Goal: Task Accomplishment & Management: Use online tool/utility

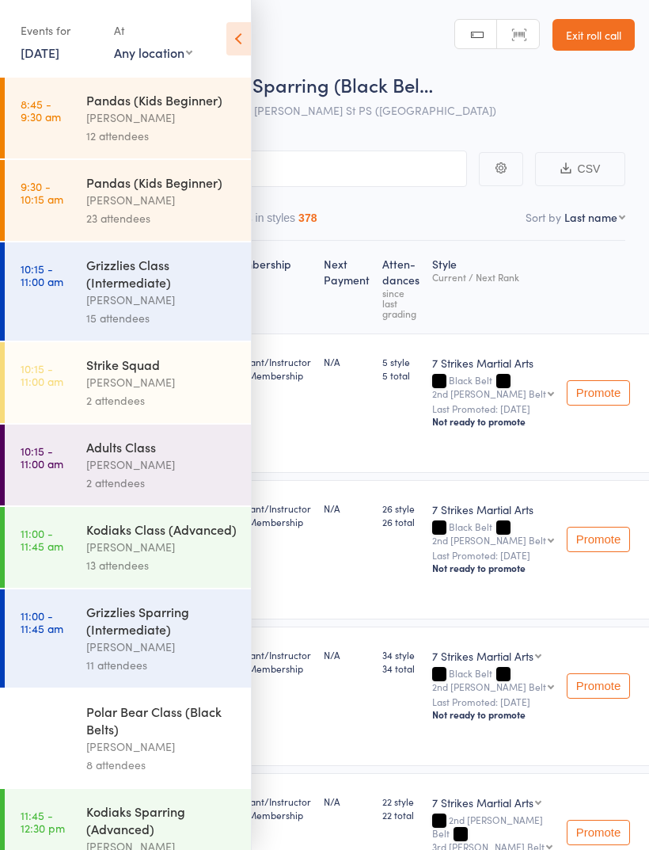
click at [51, 59] on link "[DATE]" at bounding box center [40, 52] width 39 height 17
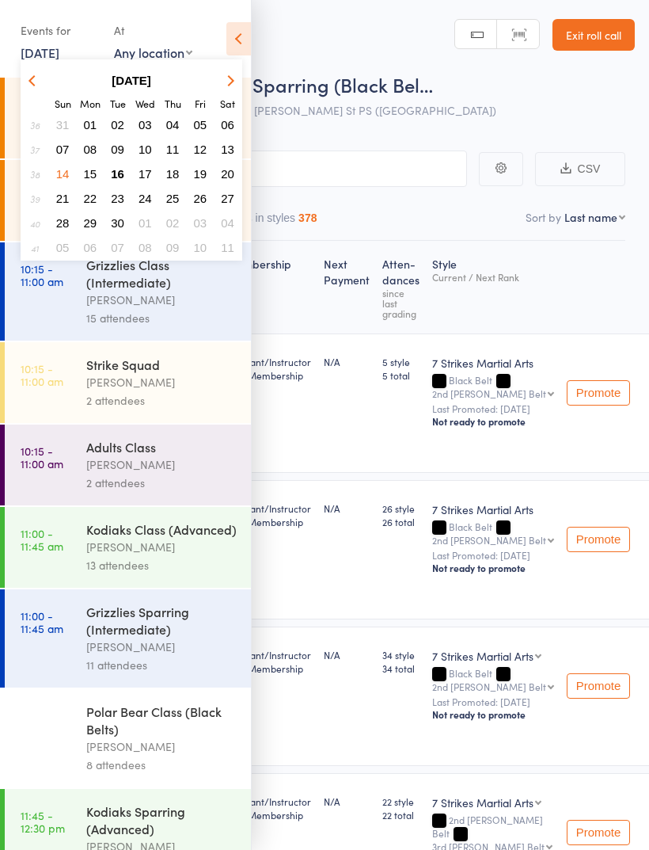
click at [120, 180] on span "16" at bounding box center [117, 173] width 13 height 13
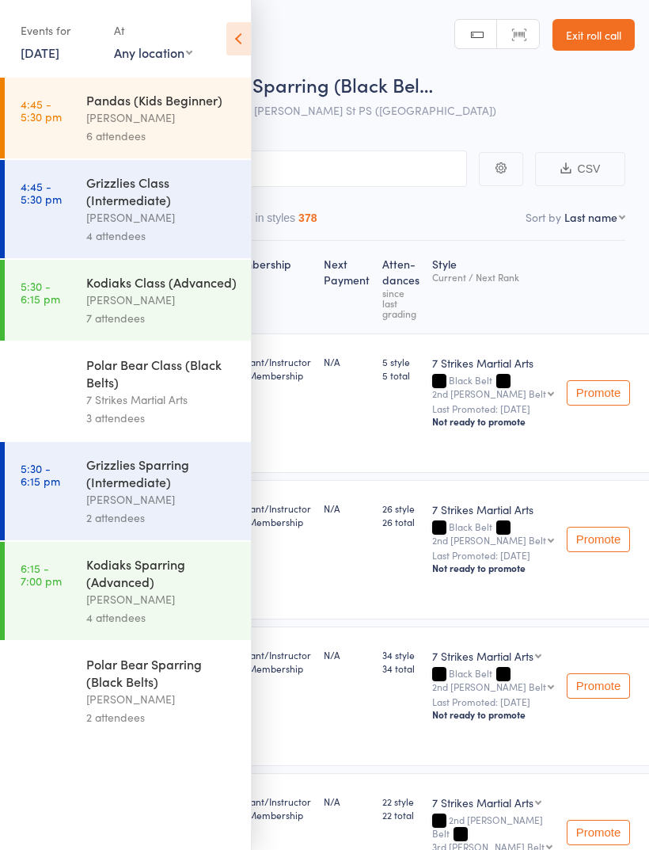
click at [187, 288] on div "Kodiaks Class (Advanced)" at bounding box center [161, 281] width 151 height 17
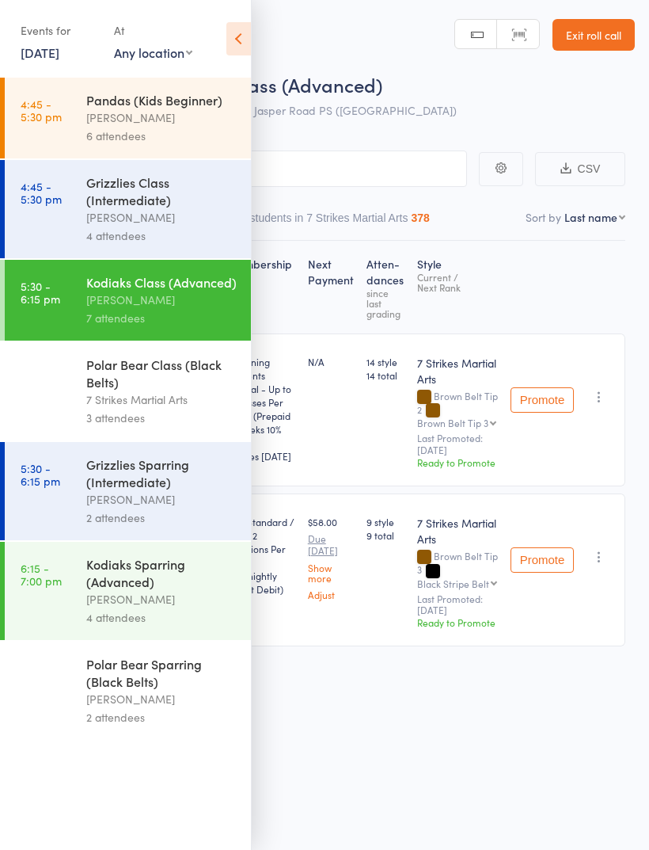
click at [236, 36] on icon at bounding box center [238, 38] width 25 height 33
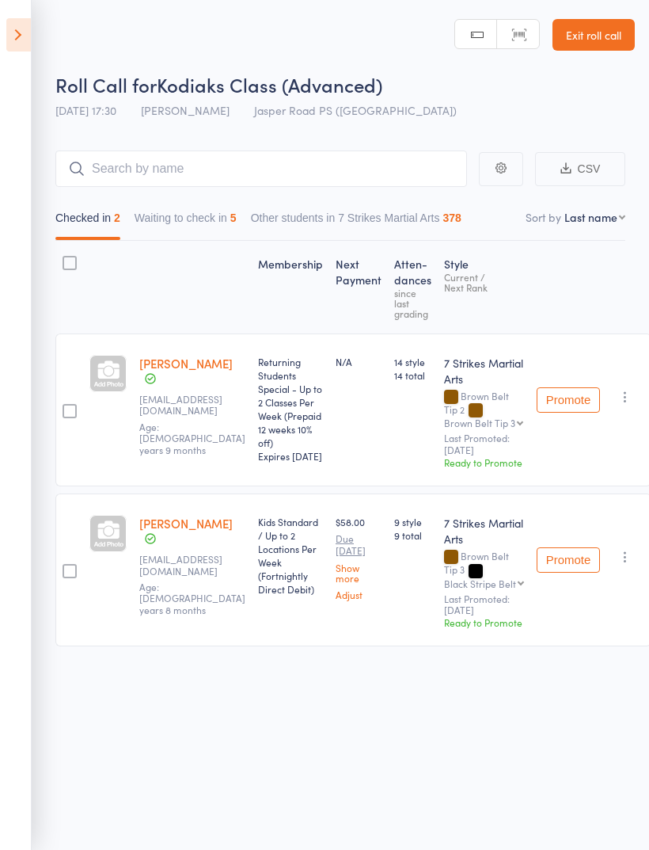
click at [234, 228] on button "Waiting to check in 5" at bounding box center [186, 221] width 102 height 36
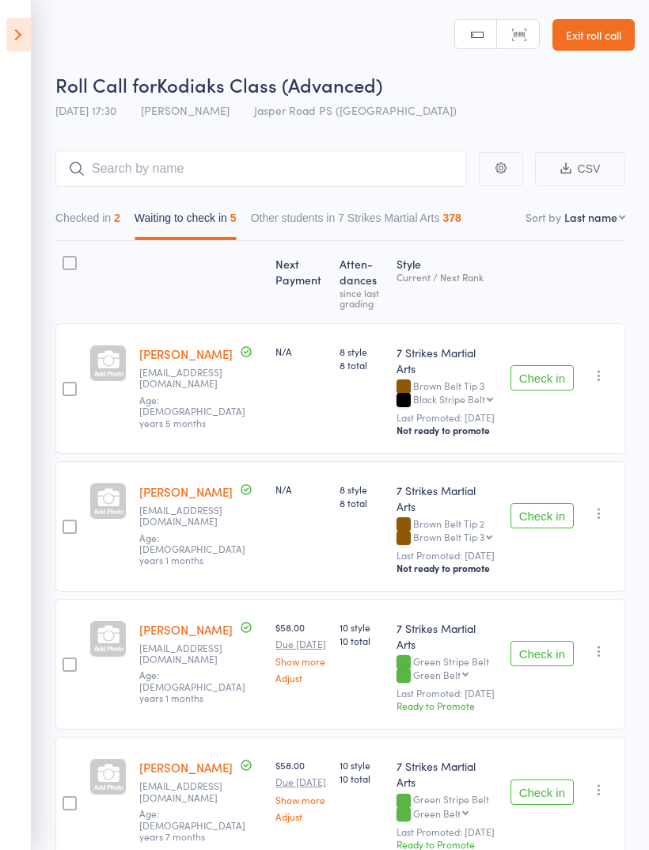
click at [86, 230] on button "Checked in 2" at bounding box center [87, 221] width 65 height 36
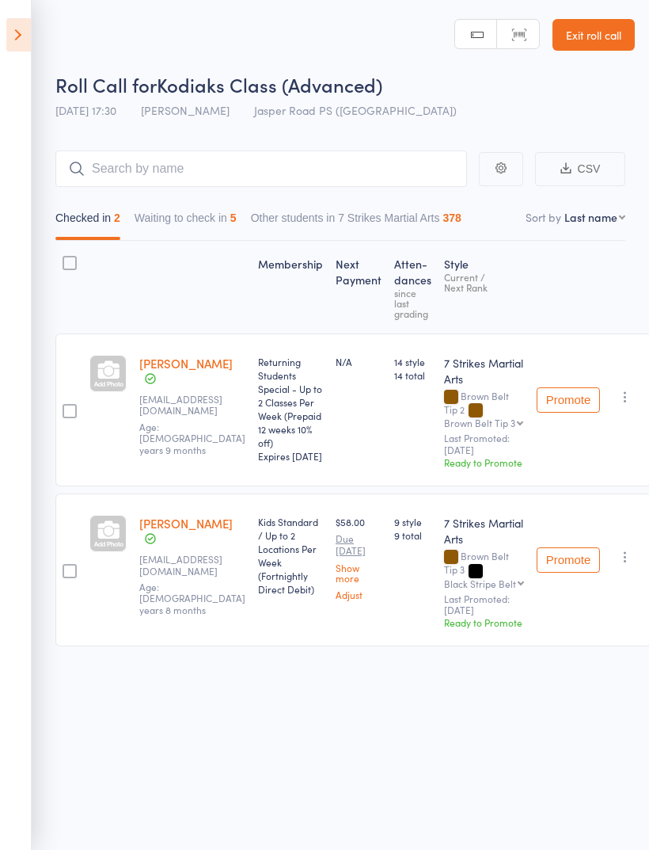
click at [207, 223] on button "Waiting to check in 5" at bounding box center [186, 221] width 102 height 36
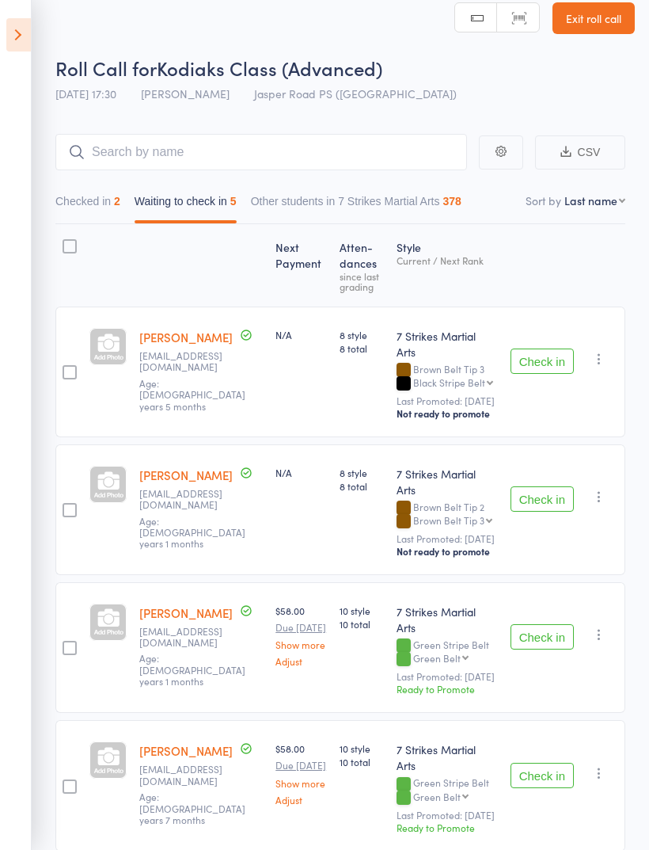
scroll to position [95, 0]
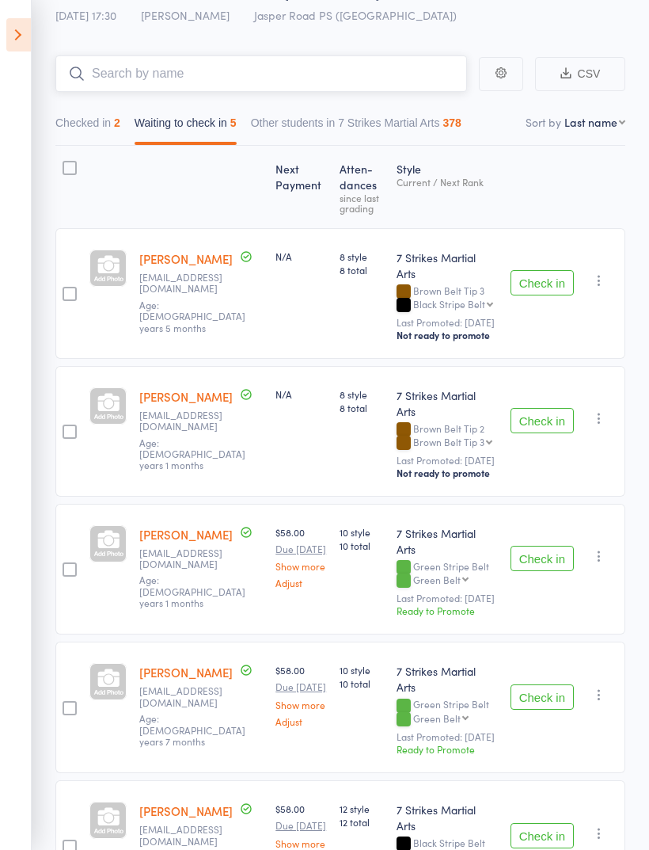
click at [398, 78] on input "search" at bounding box center [261, 73] width 412 height 36
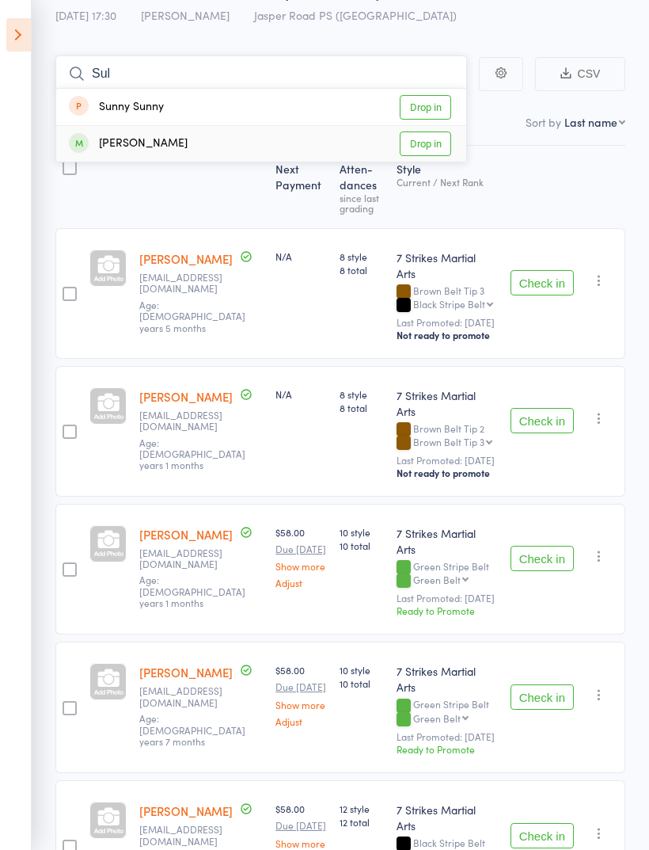
type input "Sul"
click at [447, 149] on link "Drop in" at bounding box center [425, 143] width 51 height 25
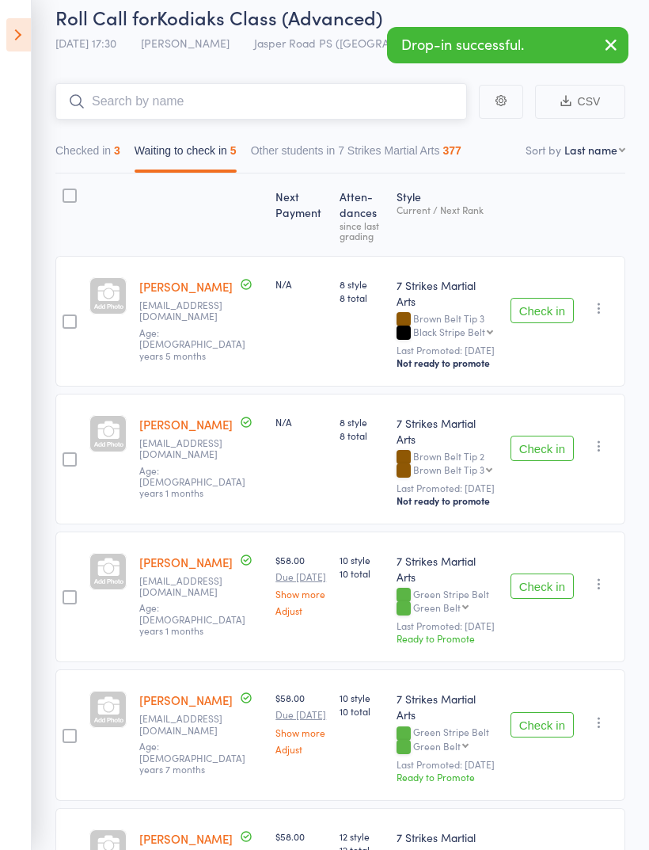
scroll to position [66, 0]
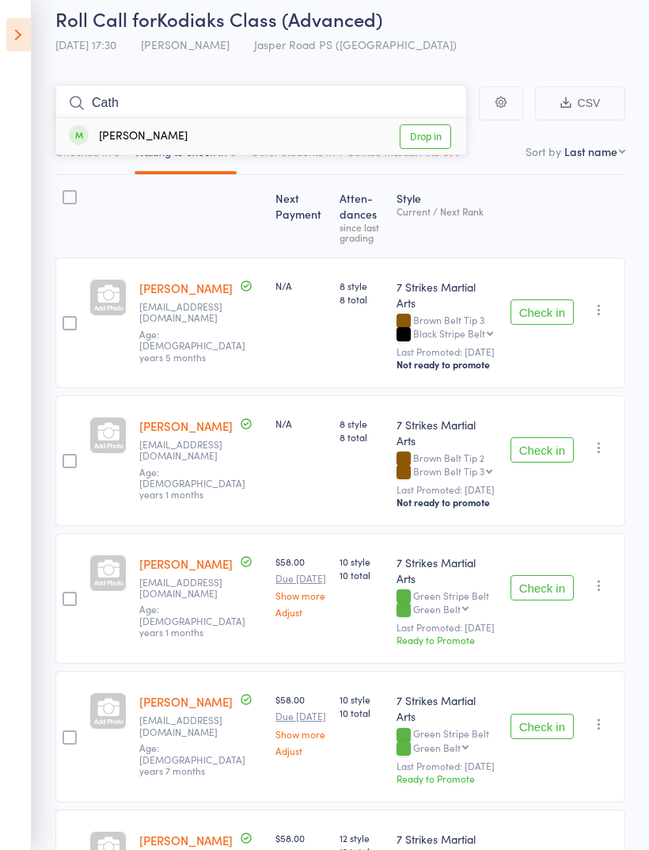
type input "Cath"
click at [429, 143] on link "Drop in" at bounding box center [425, 136] width 51 height 25
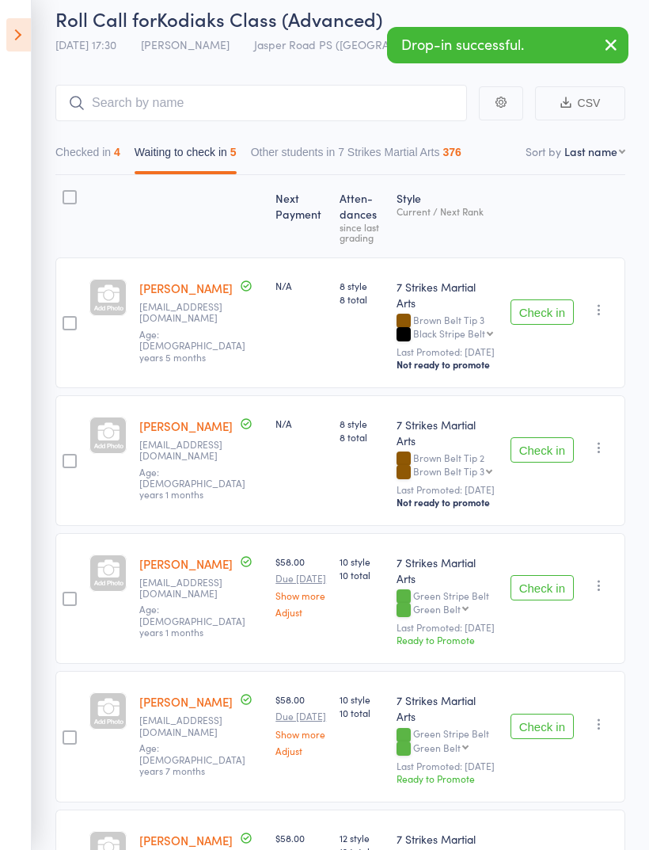
click at [547, 575] on button "Check in" at bounding box center [542, 587] width 63 height 25
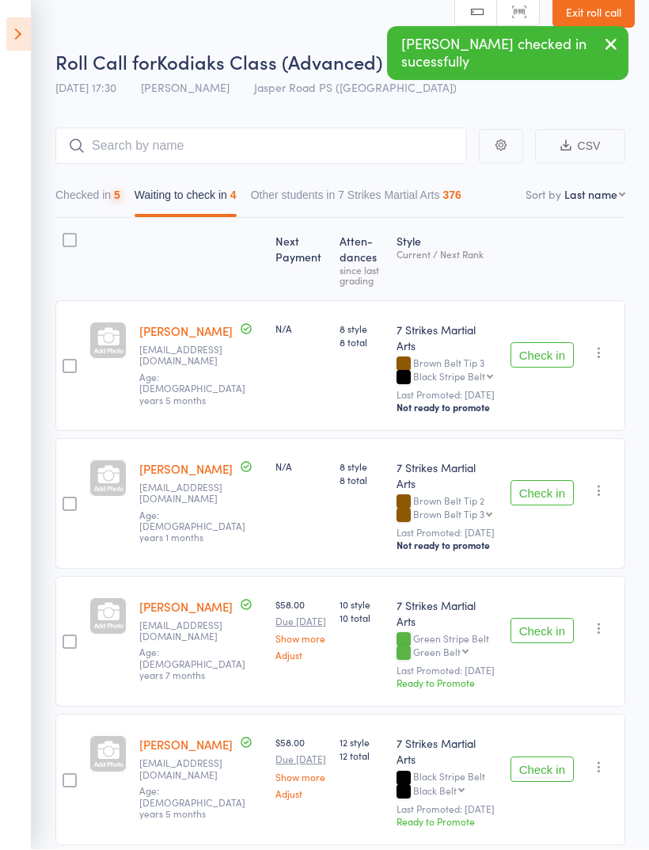
scroll to position [27, 0]
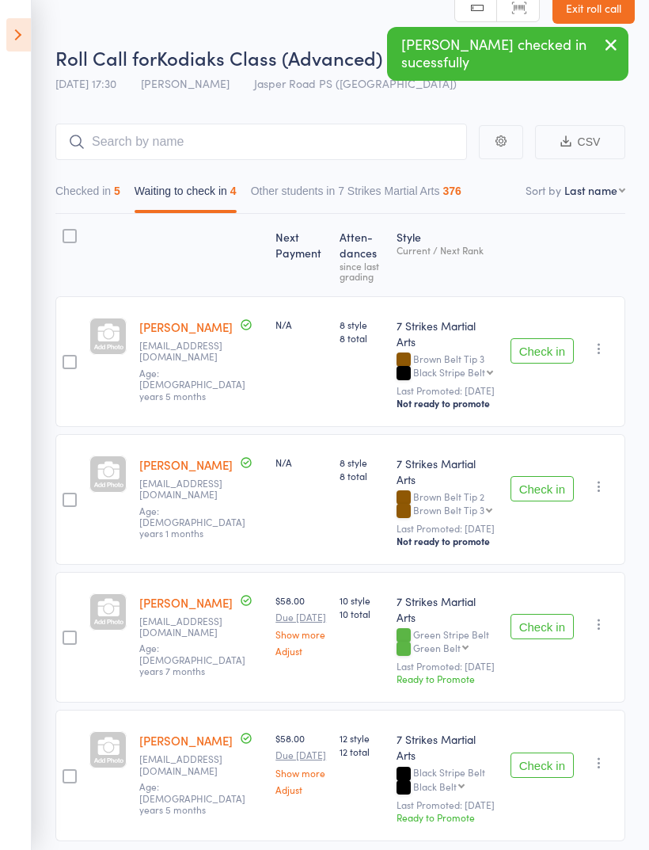
click at [544, 614] on button "Check in" at bounding box center [542, 626] width 63 height 25
